Goal: Navigation & Orientation: Find specific page/section

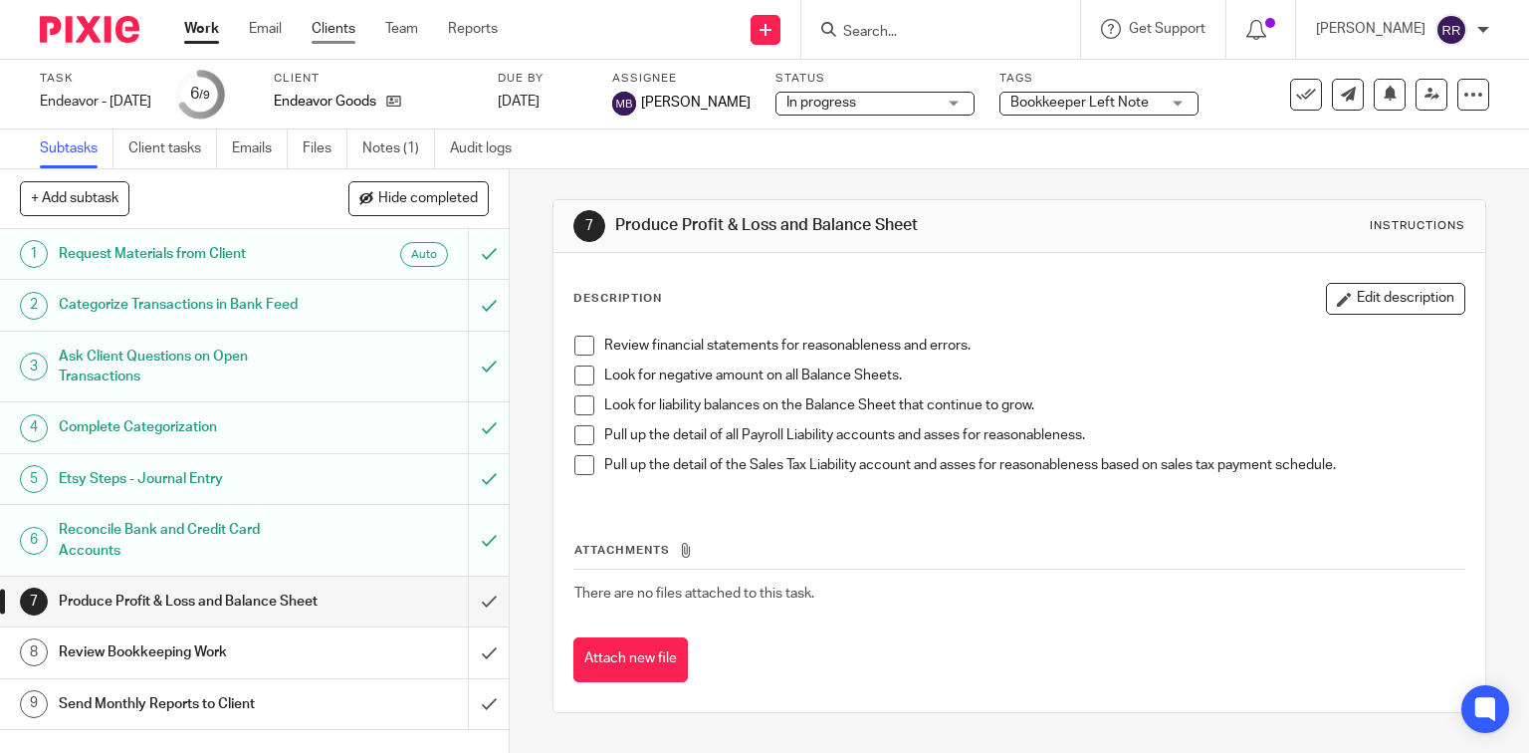
click at [345, 32] on link "Clients" at bounding box center [334, 29] width 44 height 20
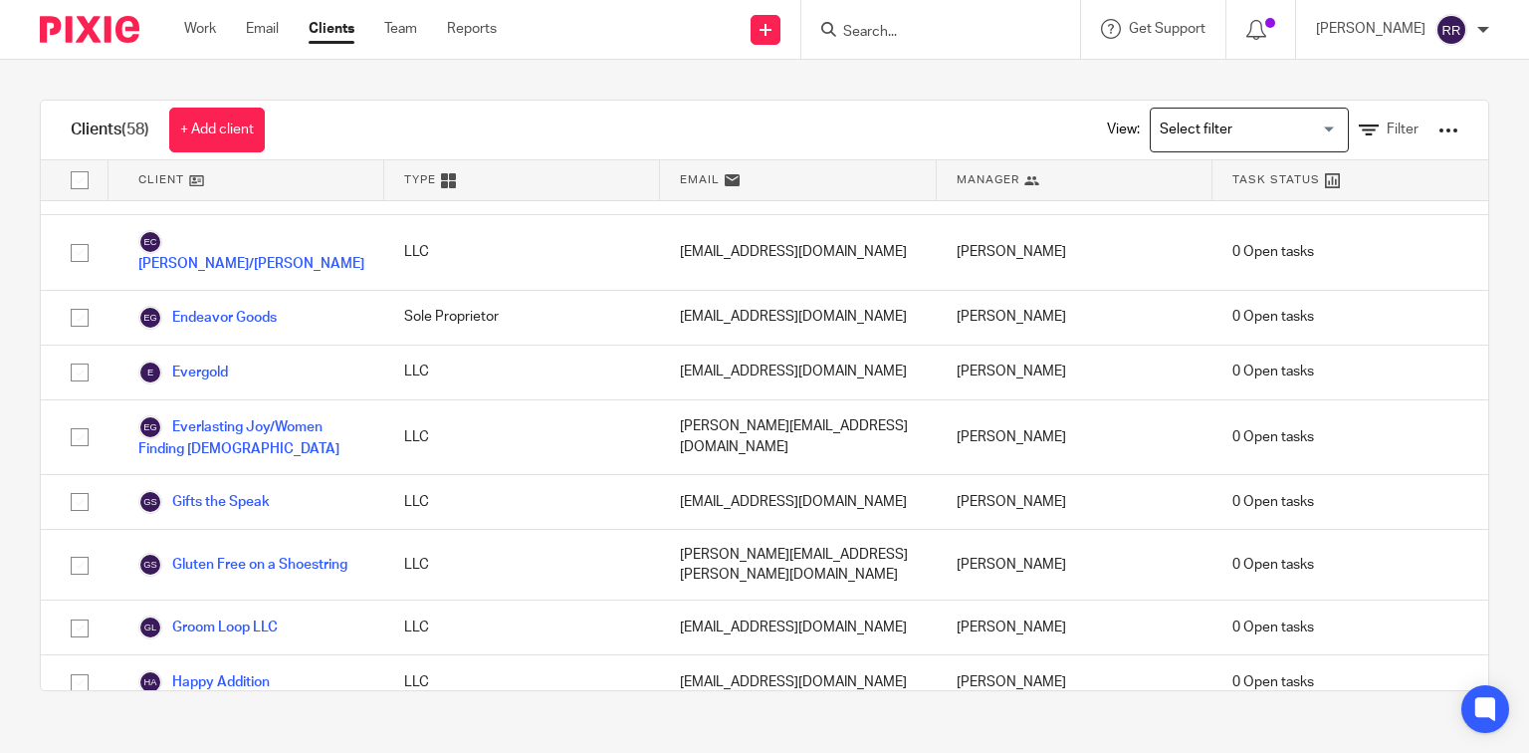
scroll to position [637, 0]
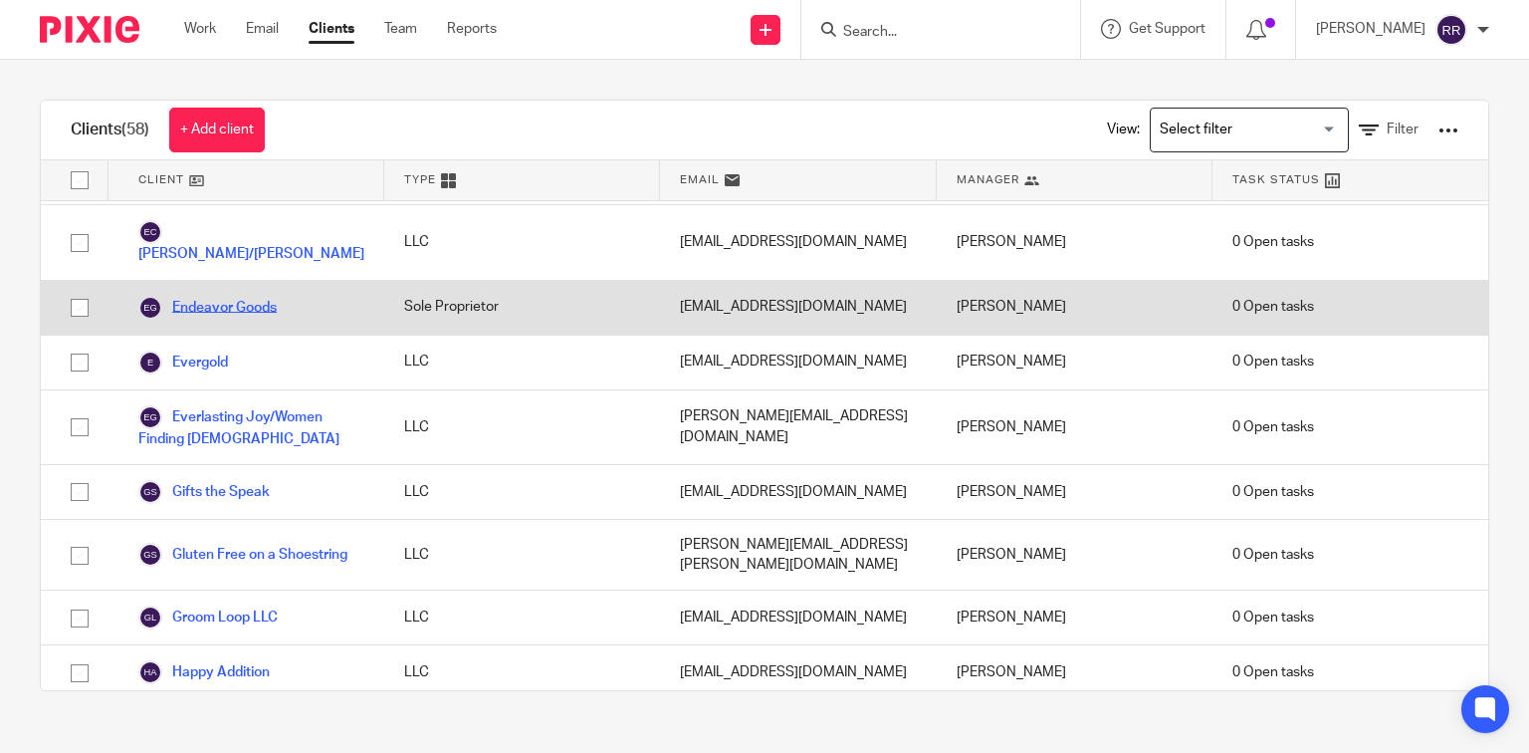
click at [233, 296] on link "Endeavor Goods" at bounding box center [207, 308] width 138 height 24
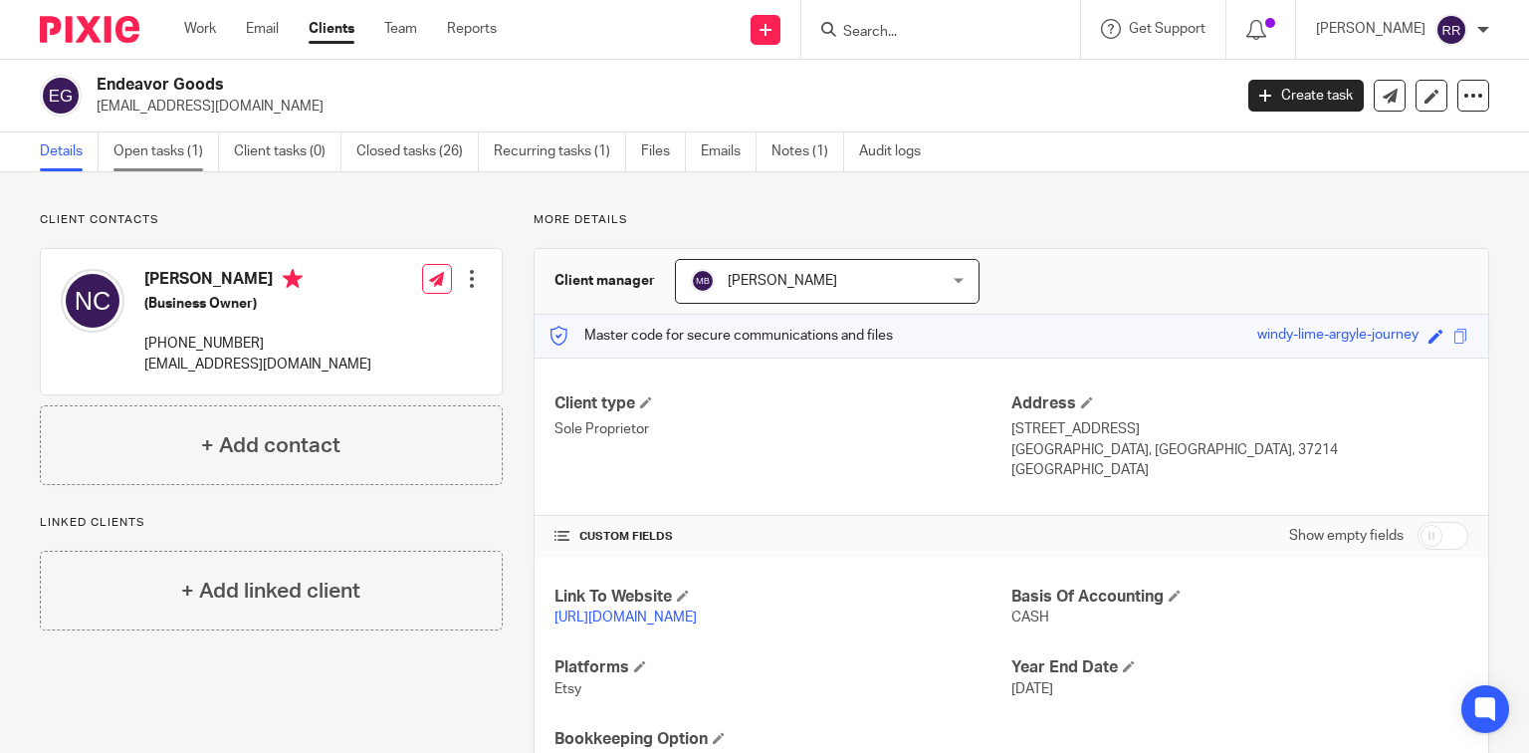
click at [174, 151] on link "Open tasks (1)" at bounding box center [166, 151] width 106 height 39
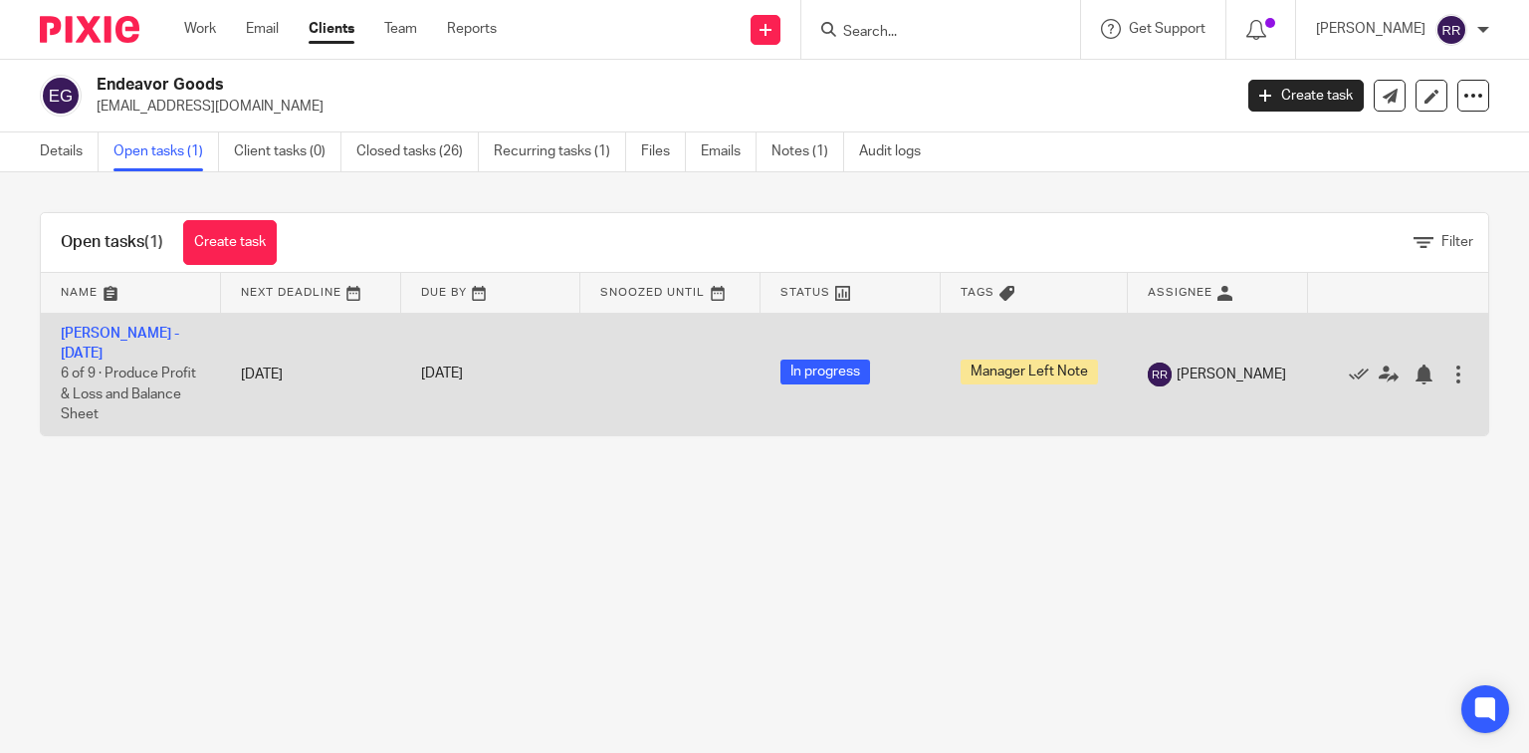
click at [1014, 374] on span "Manager Left Note" at bounding box center [1029, 371] width 137 height 25
click at [1448, 372] on div at bounding box center [1458, 374] width 20 height 20
click at [86, 329] on link "[PERSON_NAME] - [DATE]" at bounding box center [120, 343] width 118 height 34
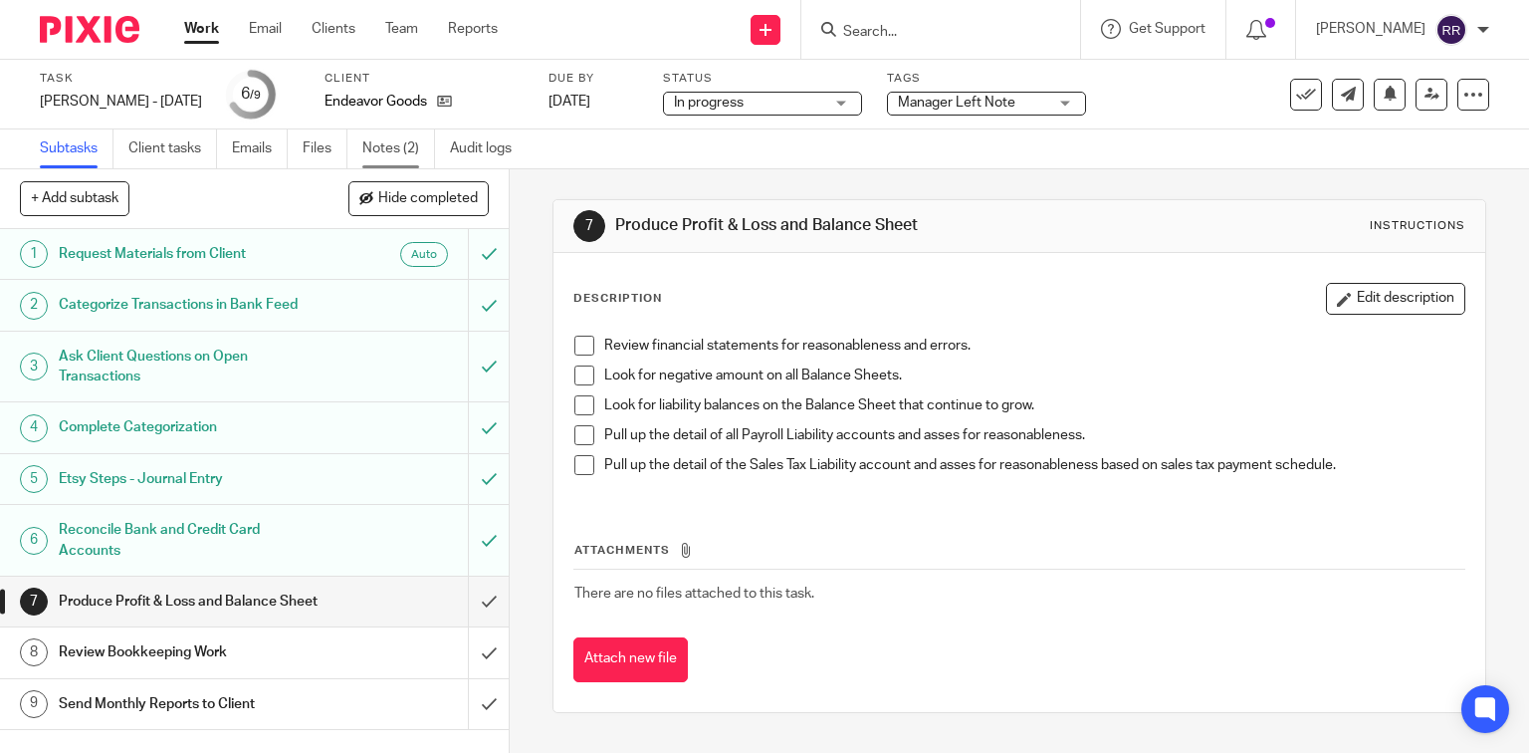
click at [362, 151] on link "Notes (2)" at bounding box center [398, 148] width 73 height 39
